Goal: Information Seeking & Learning: Understand process/instructions

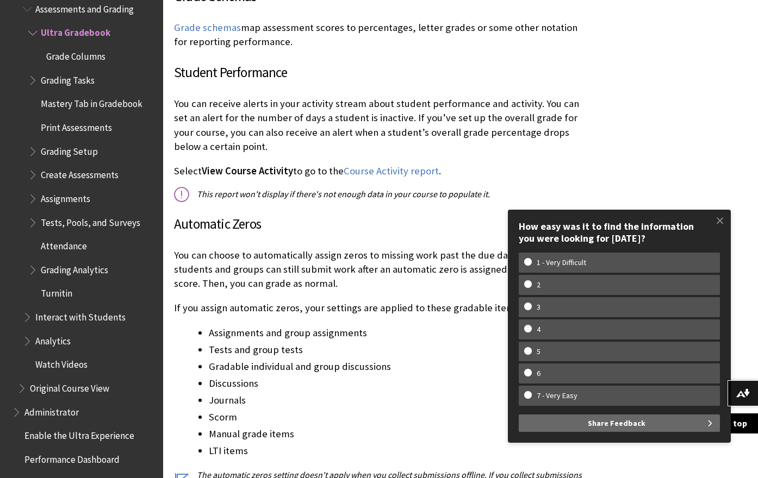
scroll to position [3261, 0]
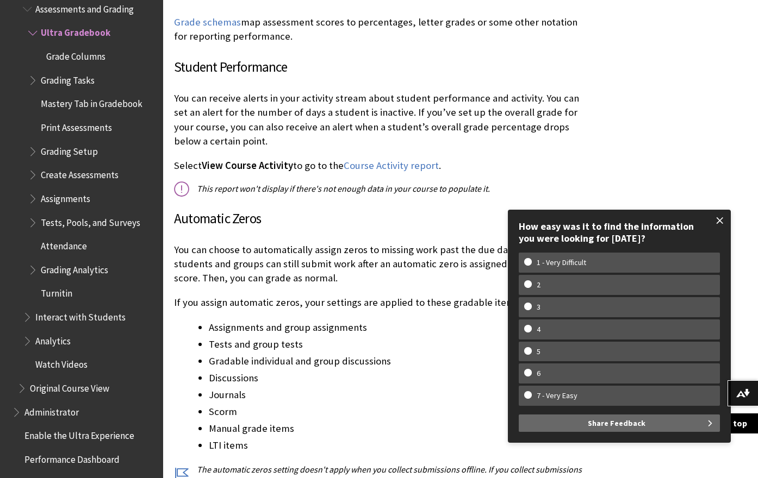
click at [718, 220] on span at bounding box center [719, 220] width 23 height 23
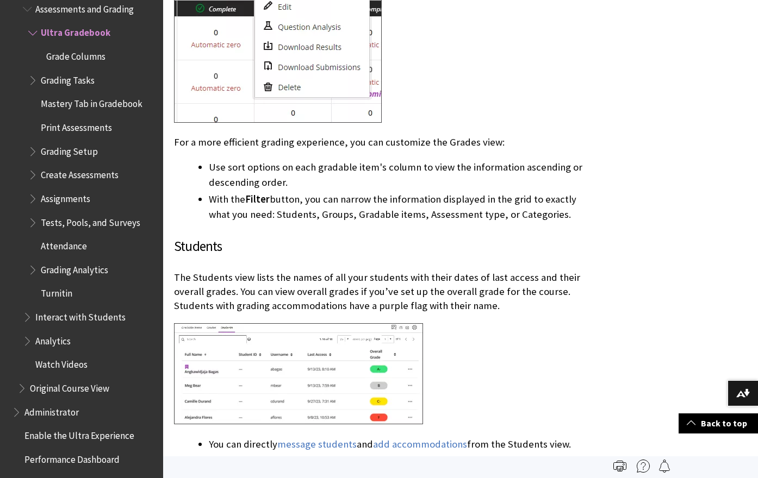
scroll to position [2337, 0]
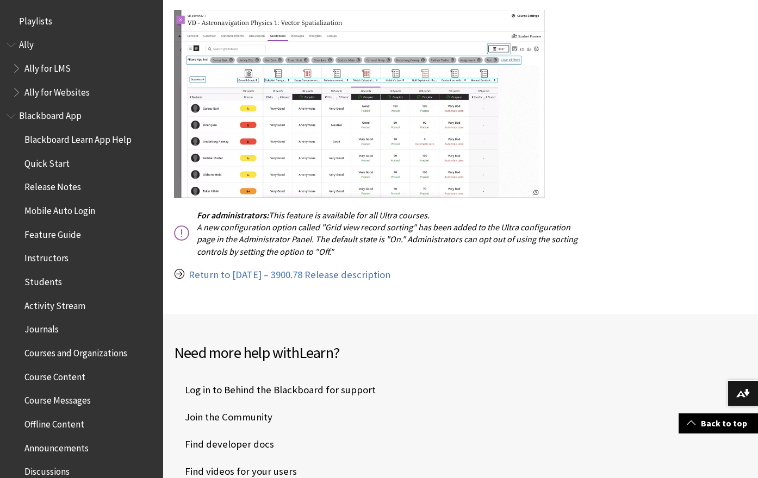
scroll to position [451, 0]
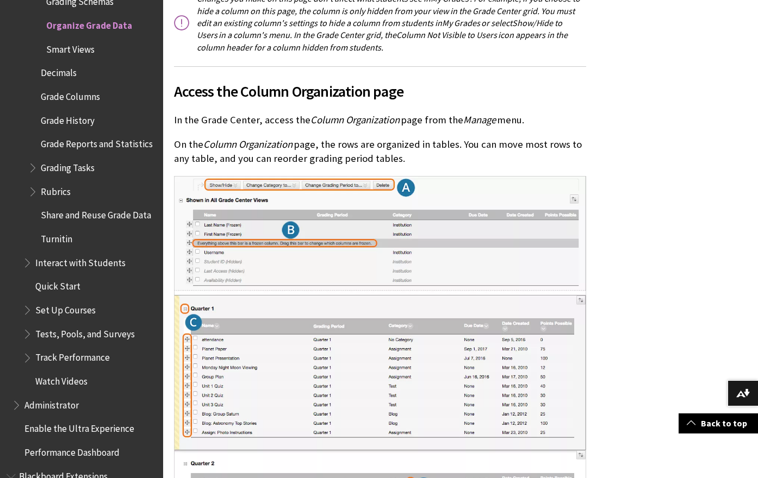
scroll to position [1413, 0]
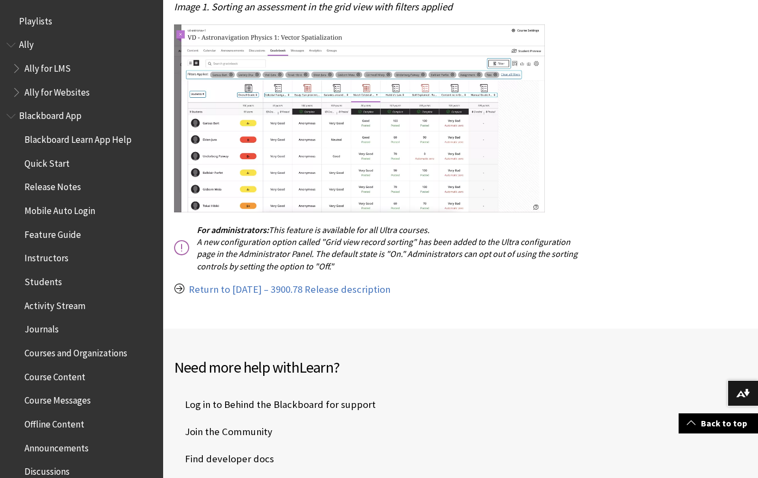
scroll to position [652, 0]
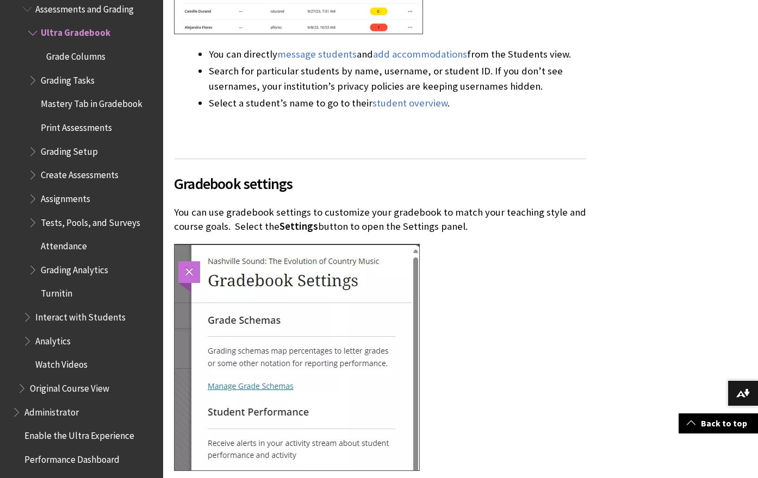
scroll to position [2772, 0]
